Goal: Navigation & Orientation: Find specific page/section

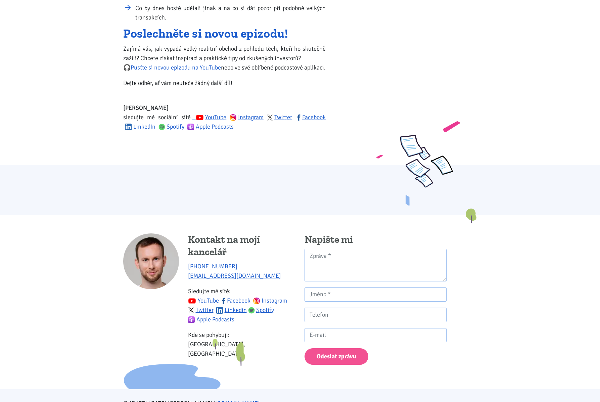
scroll to position [459, 0]
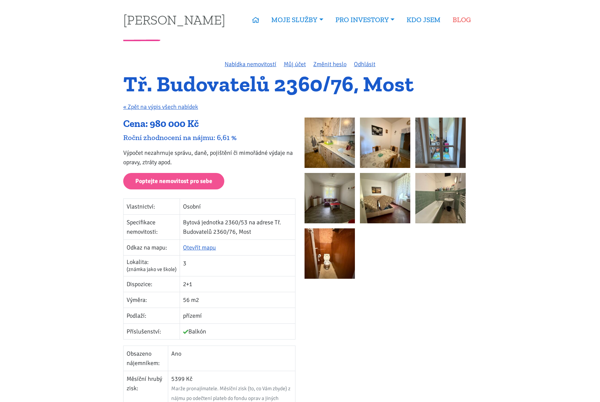
click at [464, 22] on link "BLOG" at bounding box center [462, 19] width 30 height 15
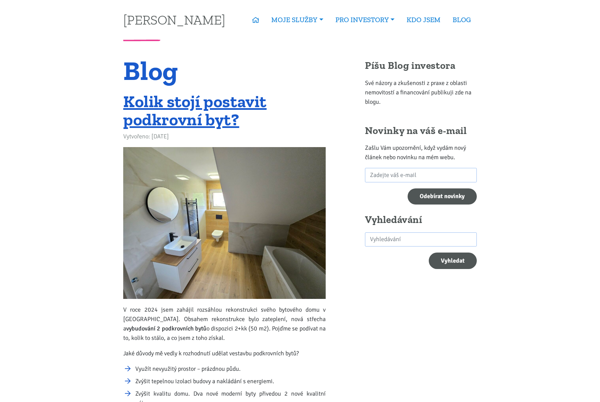
click at [152, 73] on h1 "Blog" at bounding box center [224, 70] width 202 height 22
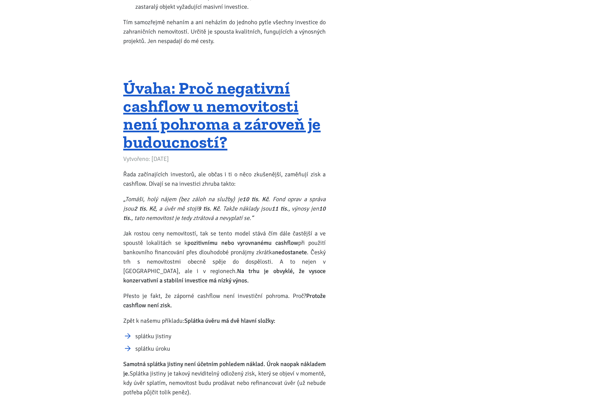
scroll to position [28422, 0]
